Goal: Transaction & Acquisition: Complete application form

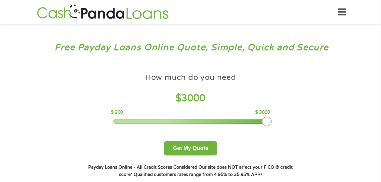
drag, startPoint x: 158, startPoint y: 122, endPoint x: 359, endPoint y: 126, distance: 201.1
click at [359, 126] on div "Free Payday Loans Online Quote, Simple, Quick and Secure How much do you need? …" at bounding box center [190, 115] width 381 height 181
click at [193, 153] on button "Get My Quote" at bounding box center [190, 148] width 53 height 14
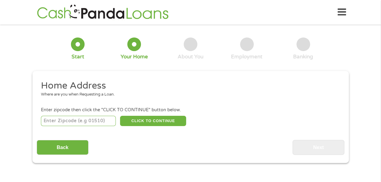
click at [81, 121] on input "number" at bounding box center [78, 121] width 75 height 10
type input "76082"
click at [147, 121] on button "CLICK TO CONTINUE" at bounding box center [153, 121] width 66 height 10
type input "76082"
type input "Springtown"
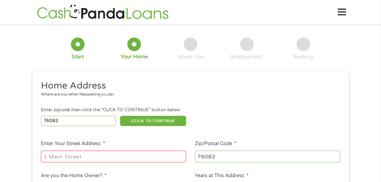
click at [141, 155] on input "Enter Your Street Address *" at bounding box center [113, 157] width 145 height 12
type input "127 Lowrey Circle, Springtown, TX, USA"
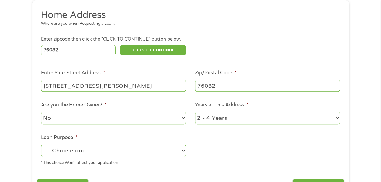
scroll to position [73, 0]
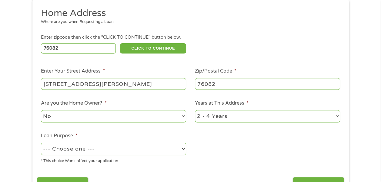
click at [138, 117] on select "No Yes" at bounding box center [113, 116] width 145 height 12
select select "yes"
click at [41, 111] on select "No Yes" at bounding box center [113, 116] width 145 height 12
click at [219, 118] on select "1 Year or less 1 - 2 Years 2 - 4 Years Over 4 Years" at bounding box center [267, 116] width 145 height 12
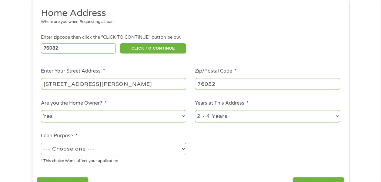
click at [339, 116] on select "1 Year or less 1 - 2 Years 2 - 4 Years Over 4 Years" at bounding box center [267, 116] width 145 height 12
select select "24months"
click at [195, 111] on select "1 Year or less 1 - 2 Years 2 - 4 Years Over 4 Years" at bounding box center [267, 116] width 145 height 12
click at [176, 147] on select "--- Choose one --- Pay Bills Debt Consolidation Home Improvement Major Purchase…" at bounding box center [113, 149] width 145 height 12
select select "paybills"
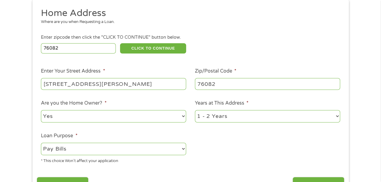
click at [41, 143] on select "--- Choose one --- Pay Bills Debt Consolidation Home Improvement Major Purchase…" at bounding box center [113, 149] width 145 height 12
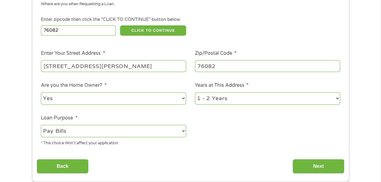
scroll to position [91, 0]
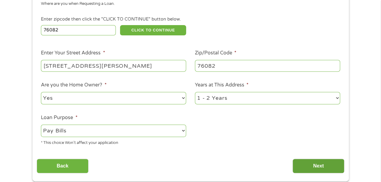
click at [317, 164] on input "Next" at bounding box center [318, 166] width 52 height 15
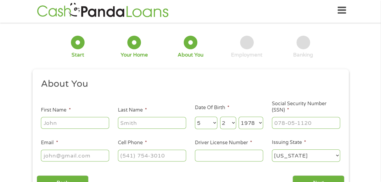
scroll to position [0, 0]
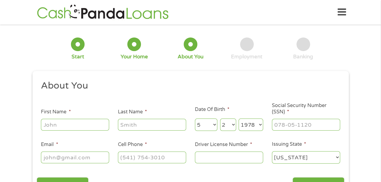
click at [100, 123] on input "First Name *" at bounding box center [75, 125] width 68 height 12
type input "Sharon"
type input "NeLson"
type input "sharonnelson0513@gmail.com"
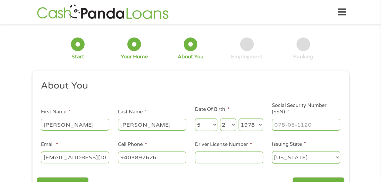
type input "(940) 389-7626"
click at [230, 160] on input "Driver License Number *" at bounding box center [229, 158] width 68 height 12
type input "07668658"
click at [302, 128] on input "___-__-____" at bounding box center [306, 125] width 68 height 12
type input "463-85-3449"
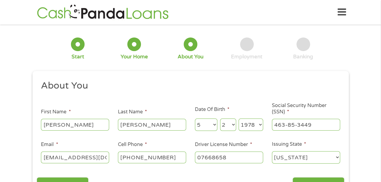
click at [355, 2] on header "Home Get Loan Offer How it works FAQs Blog Cash Loans Quick Loans Online Loans …" at bounding box center [190, 12] width 381 height 25
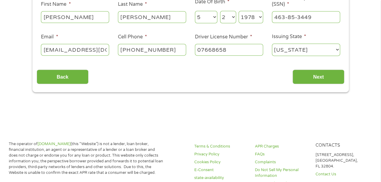
scroll to position [108, 0]
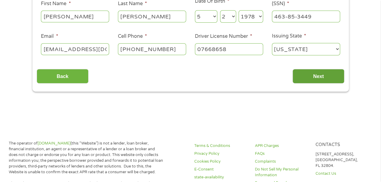
click at [315, 81] on input "Next" at bounding box center [318, 76] width 52 height 15
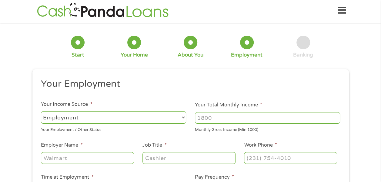
scroll to position [0, 0]
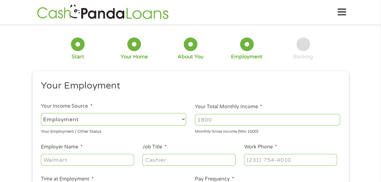
click at [216, 121] on input "Your Total Monthly Income *" at bounding box center [267, 120] width 145 height 12
type input "5500"
click at [1, 136] on div "1 Start 2 Your Home 3 About You 4 Employment 5 Banking 6 This field is hidden w…" at bounding box center [190, 148] width 381 height 239
click at [63, 164] on input "Employer Name *" at bounding box center [87, 160] width 93 height 12
type input "s"
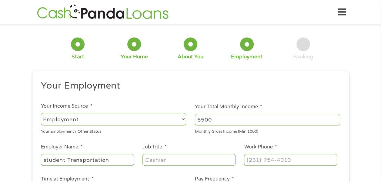
type input "student Transportation"
click at [157, 159] on input "Job Title *" at bounding box center [188, 160] width 93 height 12
type input "manager"
type input "(940) 255-9415"
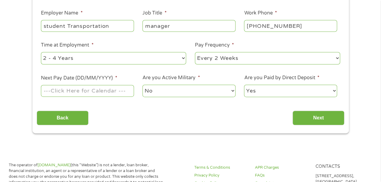
scroll to position [134, 0]
click at [141, 61] on select "--- Choose one --- 1 Year or less 1 - 2 Years 2 - 4 Years Over 4 Years" at bounding box center [113, 58] width 145 height 12
select select "60months"
click at [41, 52] on select "--- Choose one --- 1 Year or less 1 - 2 Years 2 - 4 Years Over 4 Years" at bounding box center [113, 58] width 145 height 12
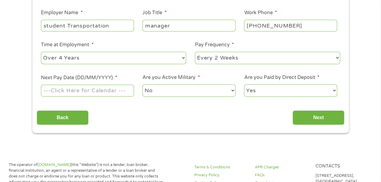
click at [97, 94] on input "Next Pay Date (DD/MM/YYYY) *" at bounding box center [87, 91] width 93 height 12
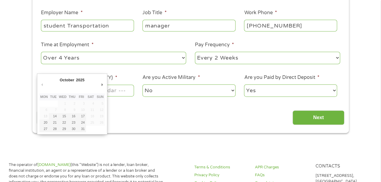
click at [97, 94] on th "Sun" at bounding box center [99, 97] width 9 height 7
type input "24/10/2025"
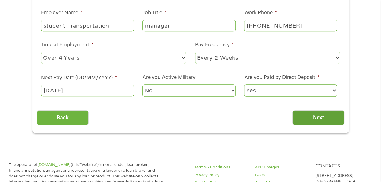
click at [314, 115] on input "Next" at bounding box center [318, 118] width 52 height 15
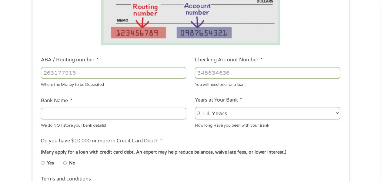
scroll to position [138, 0]
click at [112, 71] on input "ABA / Routing number *" at bounding box center [113, 73] width 145 height 12
type input "111301122"
type input "FIRST FINANCIAL BANK NA"
click at [204, 71] on input "Checking Account Number *" at bounding box center [267, 73] width 145 height 12
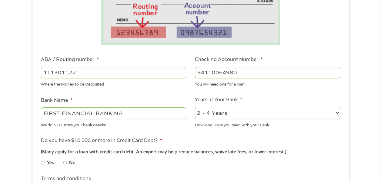
type input "94110064980"
click at [301, 110] on select "2 - 4 Years 6 - 12 Months 1 - 2 Years Over 4 Years" at bounding box center [267, 113] width 145 height 12
select select "60months"
click at [195, 107] on select "2 - 4 Years 6 - 12 Months 1 - 2 Years Over 4 Years" at bounding box center [267, 113] width 145 height 12
click at [66, 162] on input "No" at bounding box center [65, 163] width 4 height 10
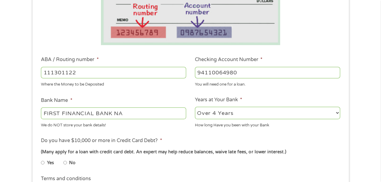
radio input "true"
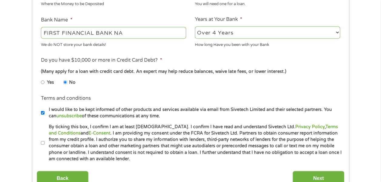
scroll to position [235, 0]
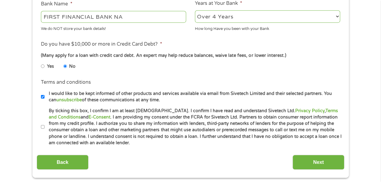
click at [43, 128] on input "By ticking this box, I confirm I am at least 18 years old. I confirm I have rea…" at bounding box center [43, 127] width 4 height 10
checkbox input "true"
click at [329, 162] on input "Next" at bounding box center [318, 162] width 52 height 15
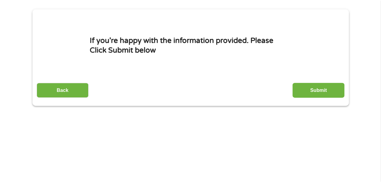
scroll to position [0, 0]
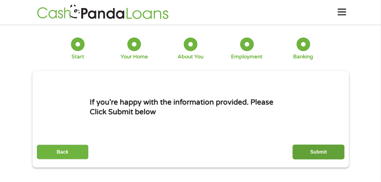
click at [336, 148] on input "Submit" at bounding box center [318, 152] width 52 height 15
